Goal: Find specific page/section: Find specific page/section

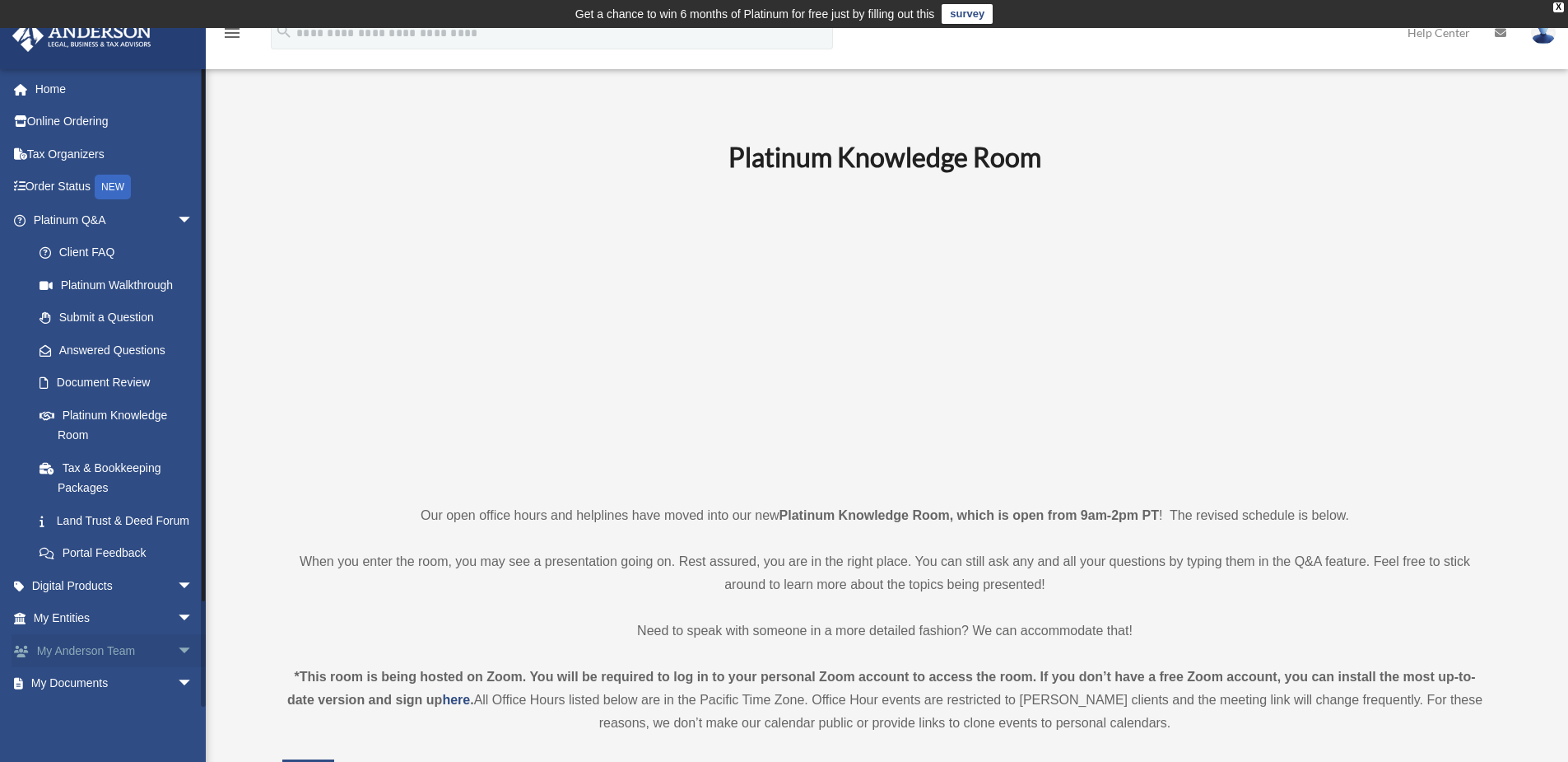
click at [177, 668] on span "arrow_drop_down" at bounding box center [193, 651] width 33 height 34
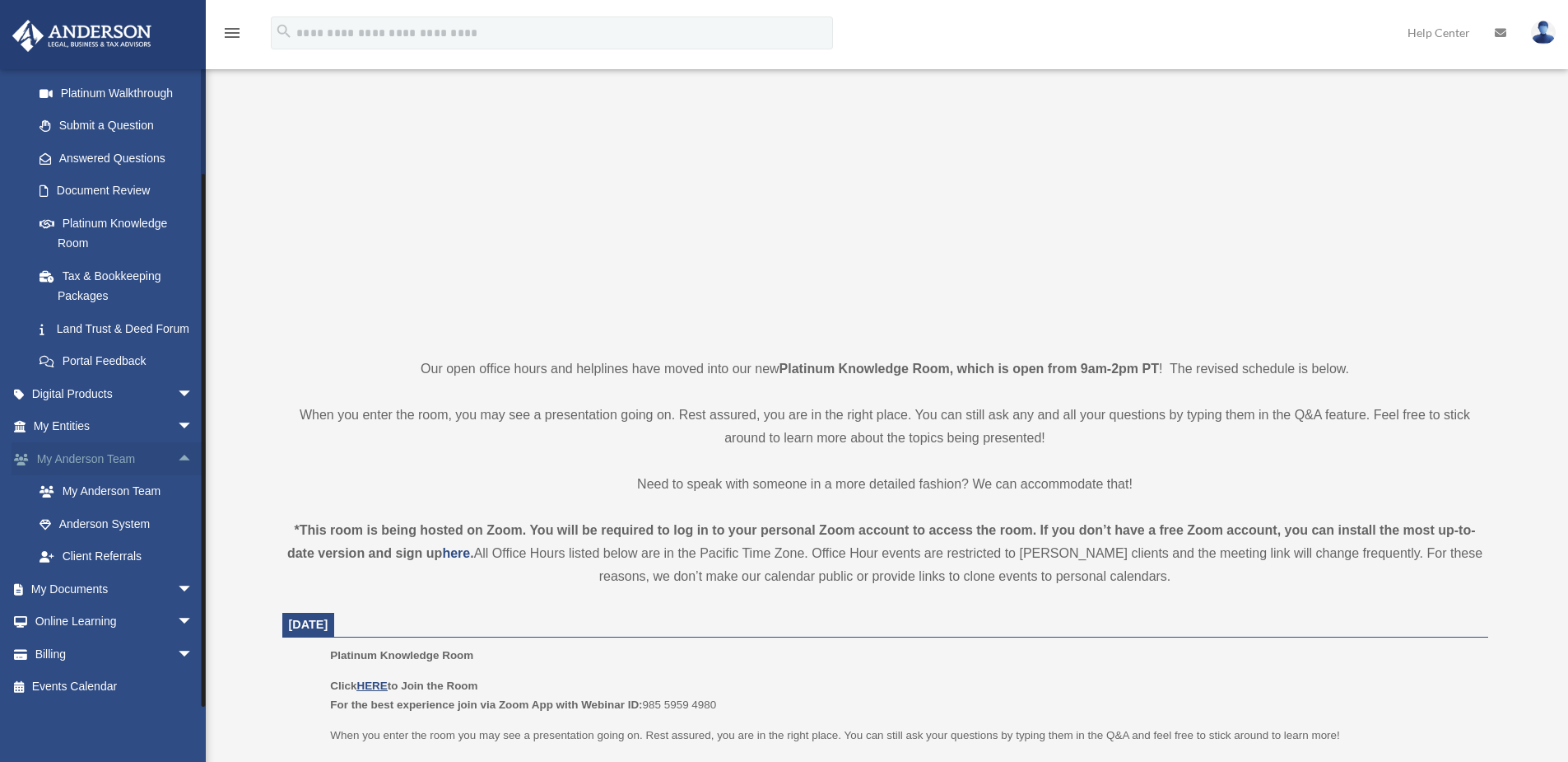
scroll to position [165, 0]
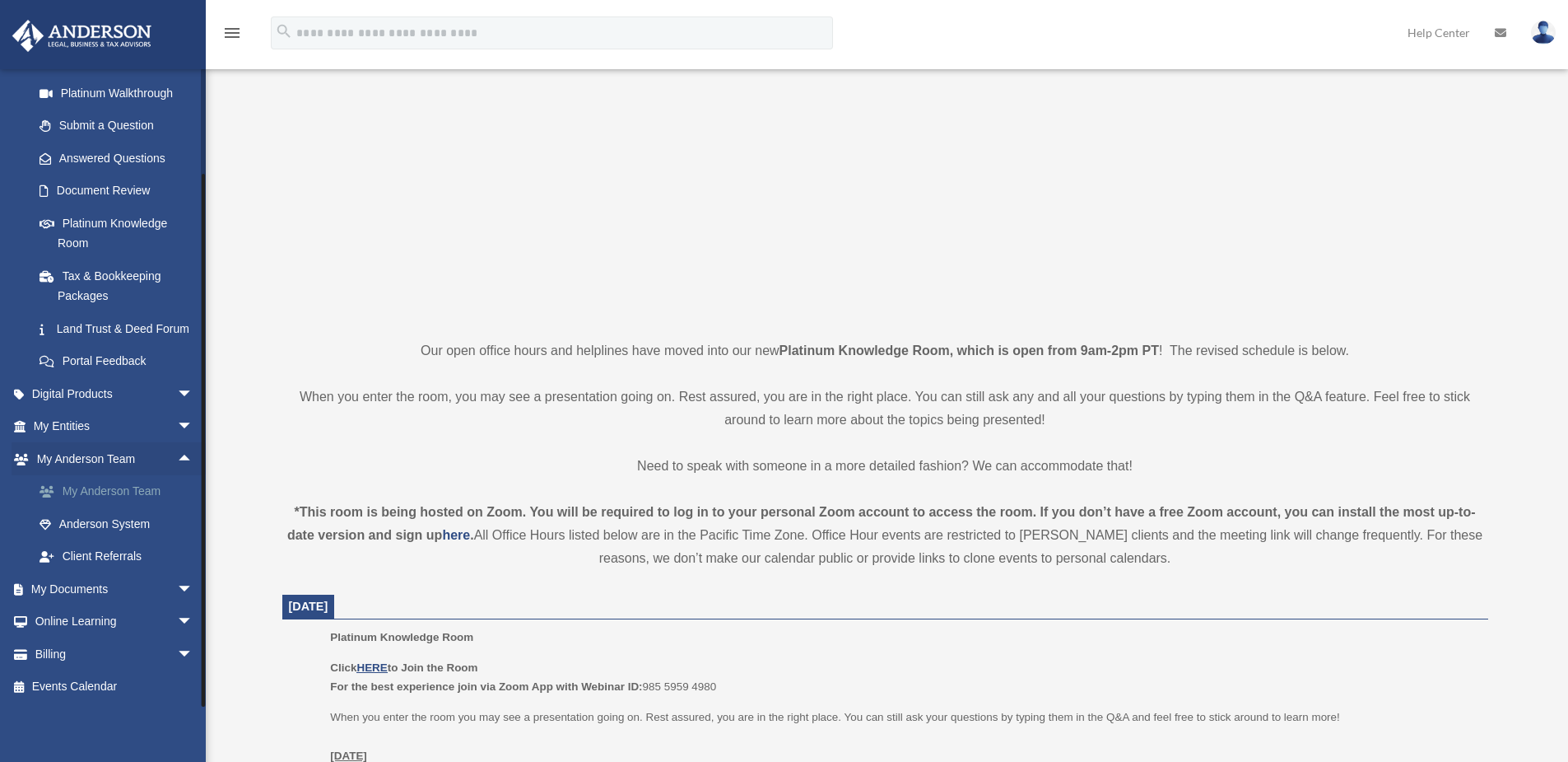
click at [110, 488] on link "My Anderson Team" at bounding box center [120, 492] width 195 height 33
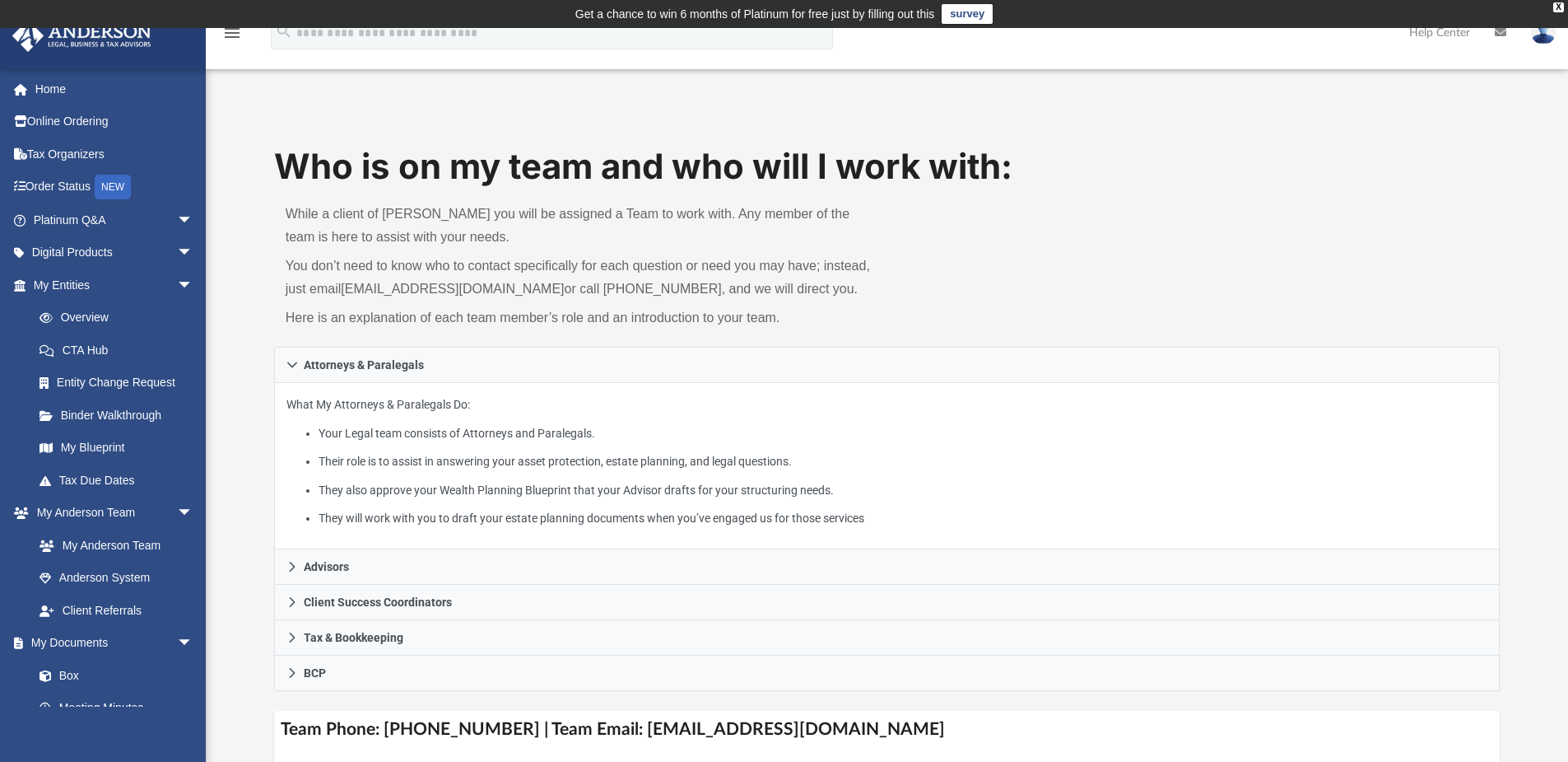
scroll to position [165, 0]
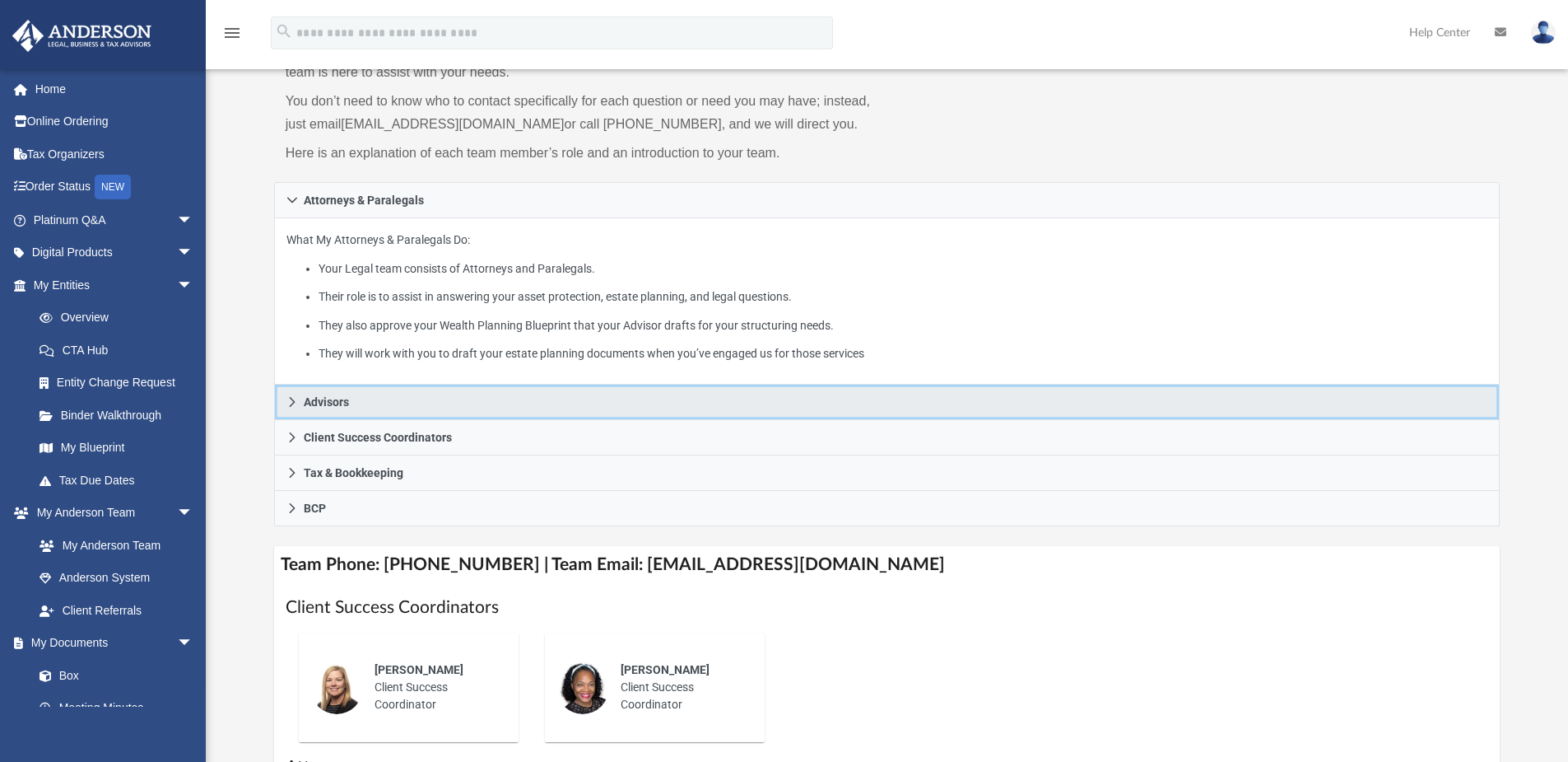
click at [289, 402] on icon at bounding box center [292, 402] width 12 height 12
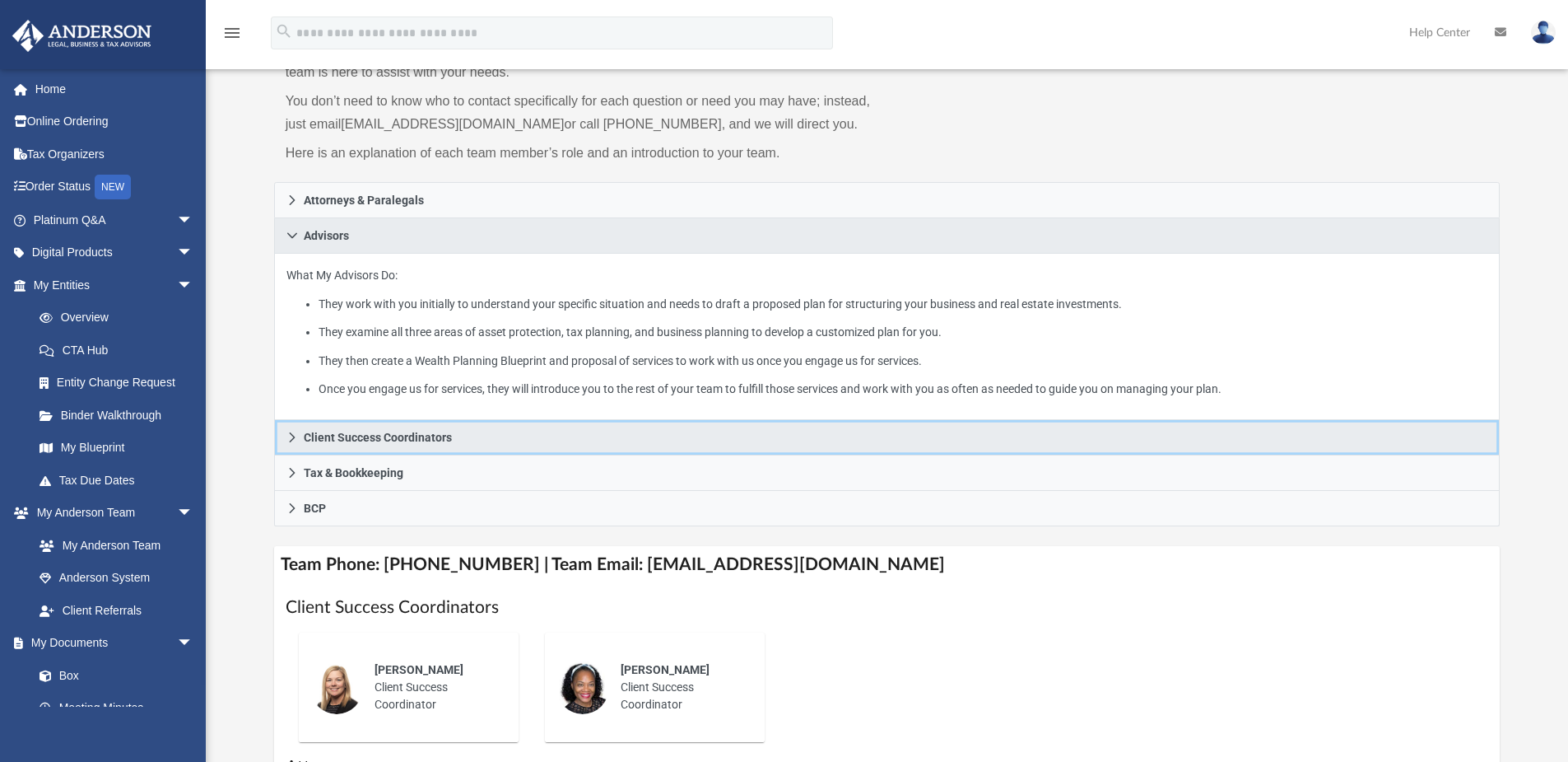
click at [288, 437] on icon at bounding box center [292, 438] width 12 height 12
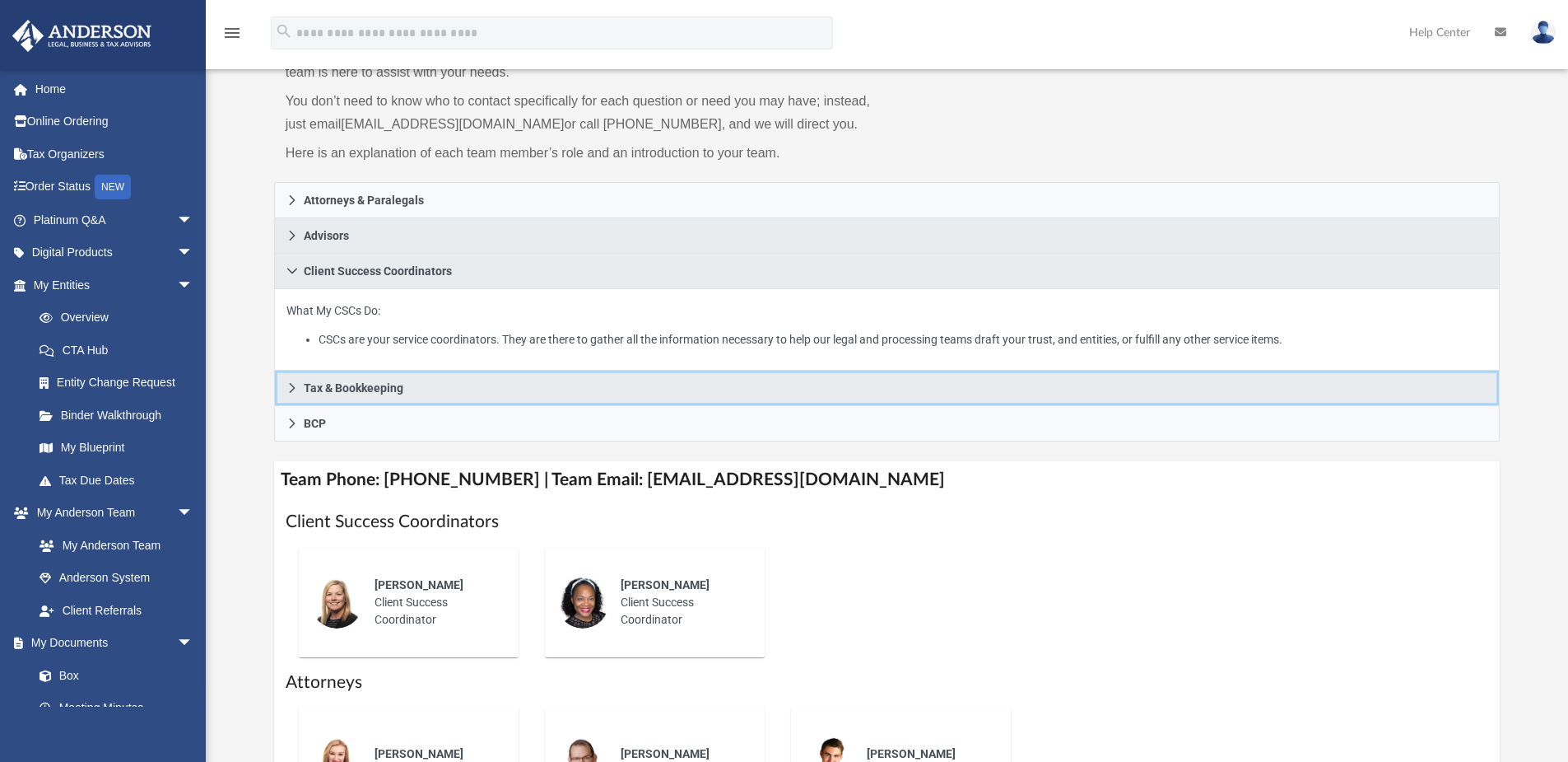
click at [296, 389] on icon at bounding box center [292, 388] width 12 height 12
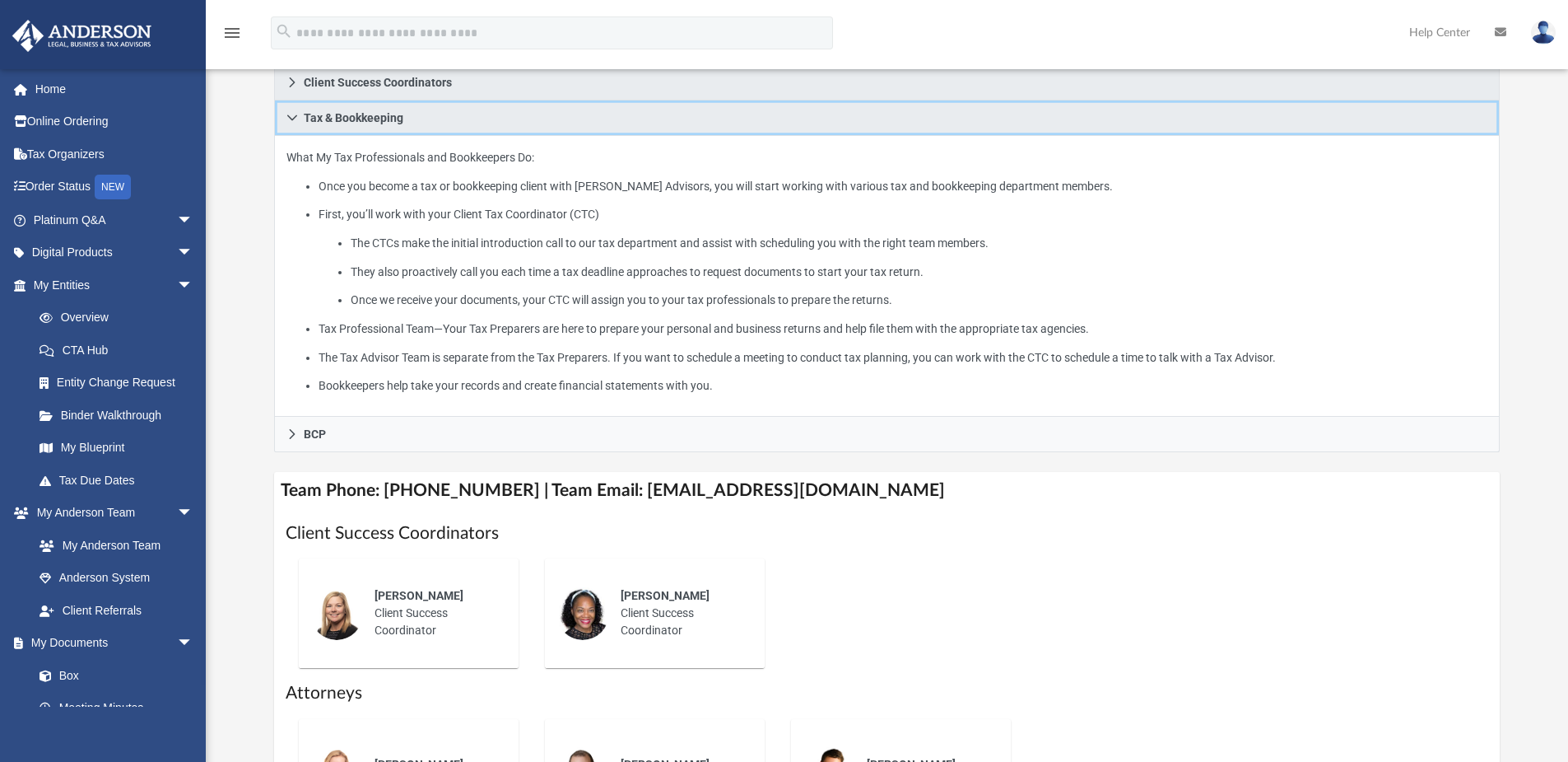
scroll to position [494, 0]
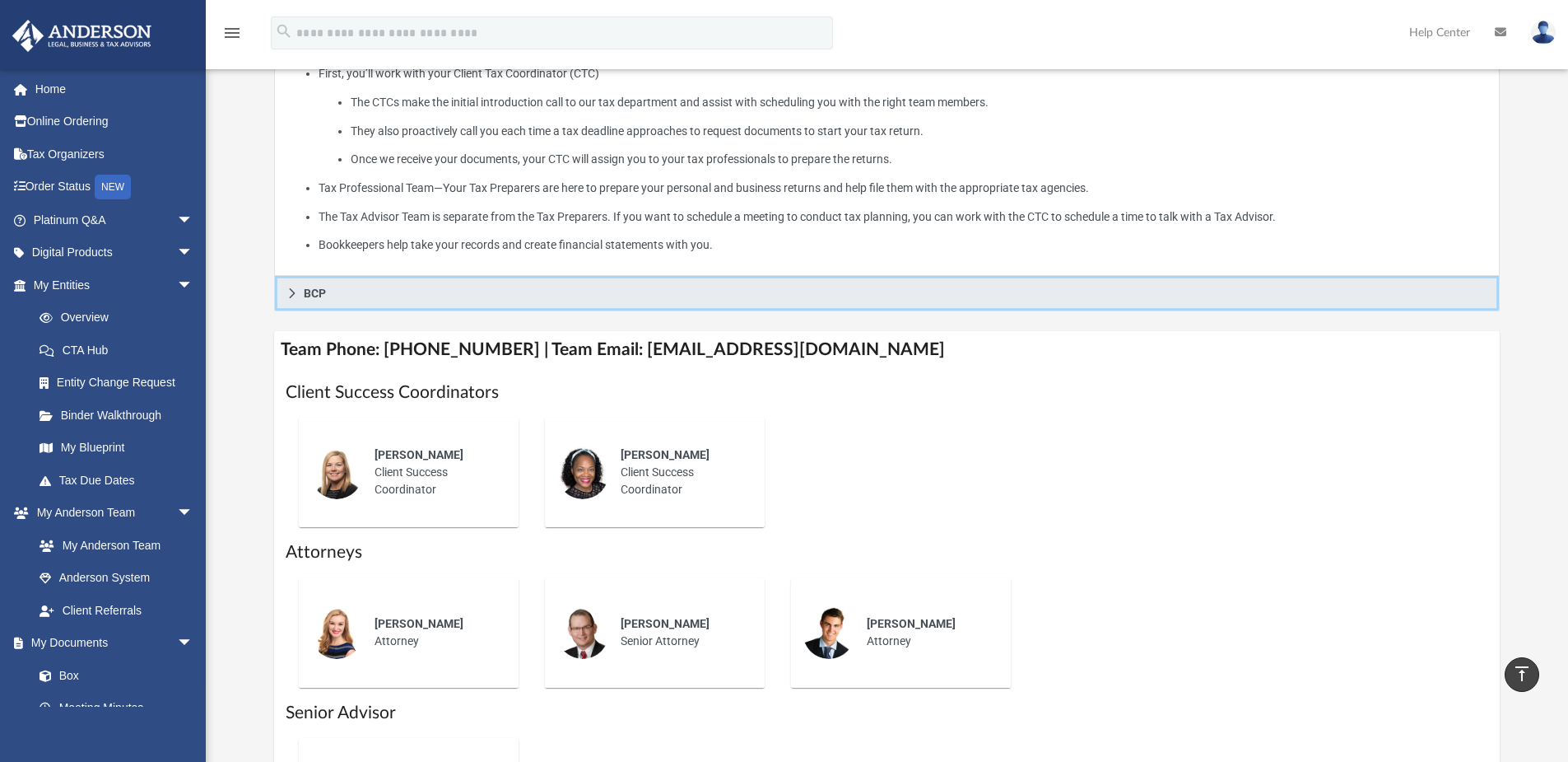
click at [288, 291] on icon at bounding box center [292, 293] width 12 height 12
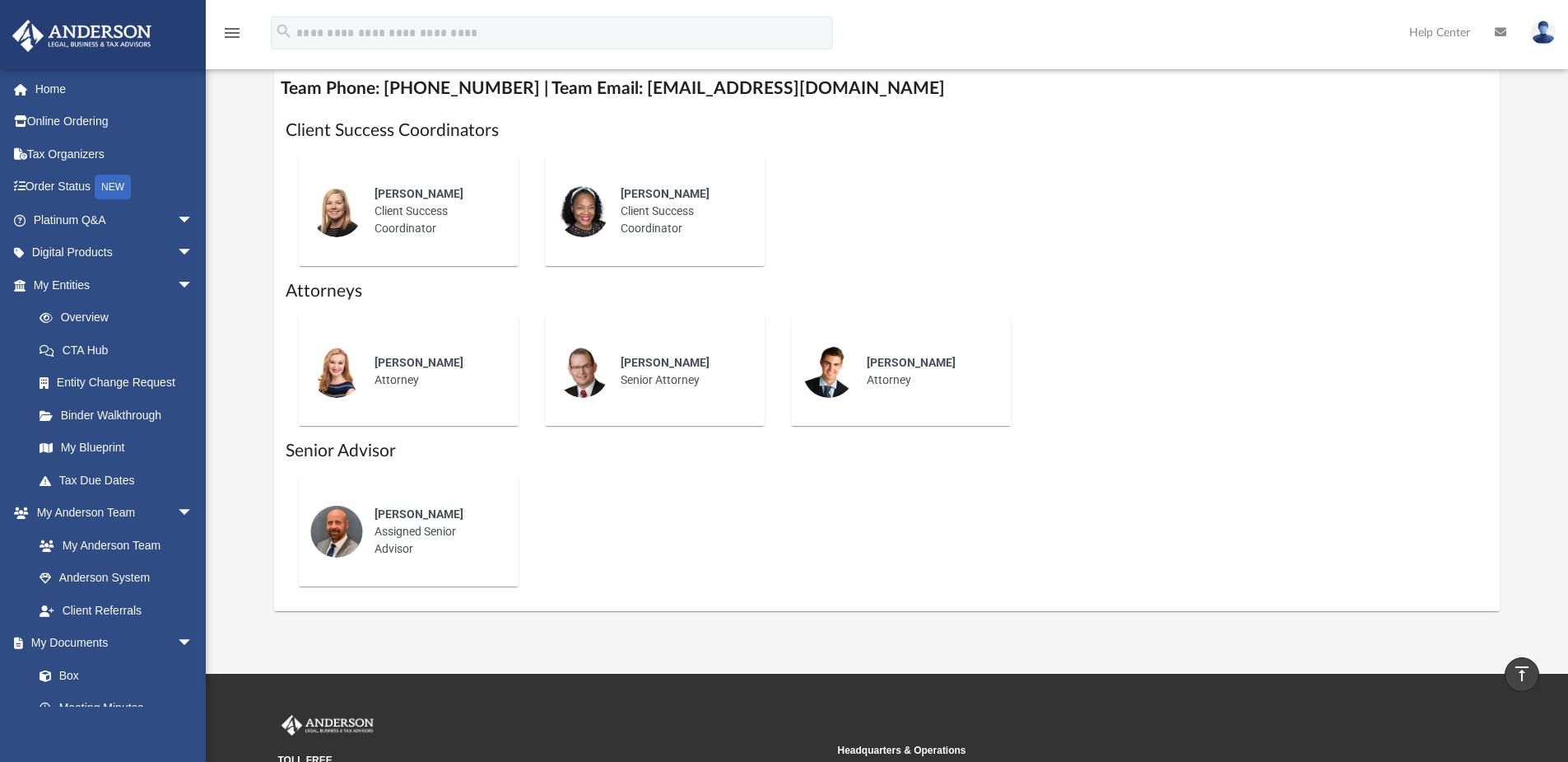
scroll to position [329, 0]
